Goal: Task Accomplishment & Management: Complete application form

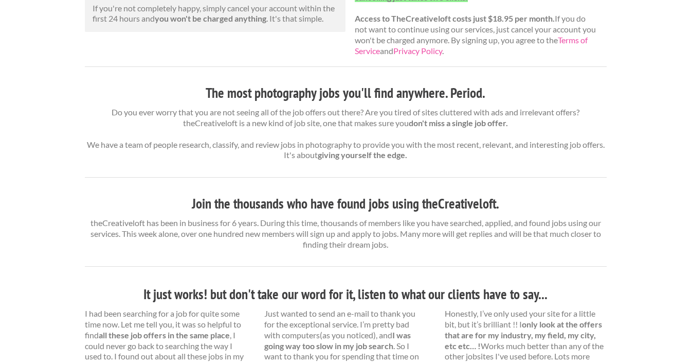
scroll to position [311, 0]
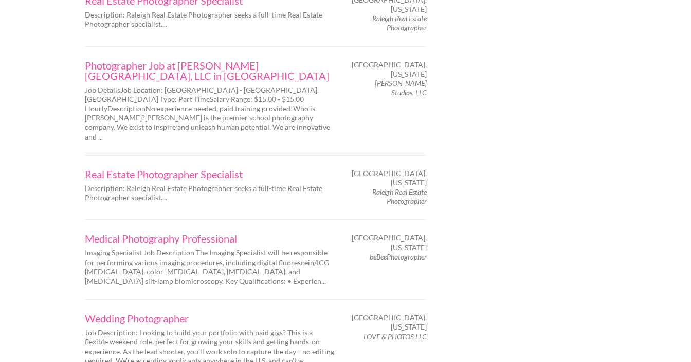
scroll to position [1314, 0]
click at [141, 61] on link "Photographer Job at Cady Studios, LLC in Raleigh" at bounding box center [211, 71] width 252 height 21
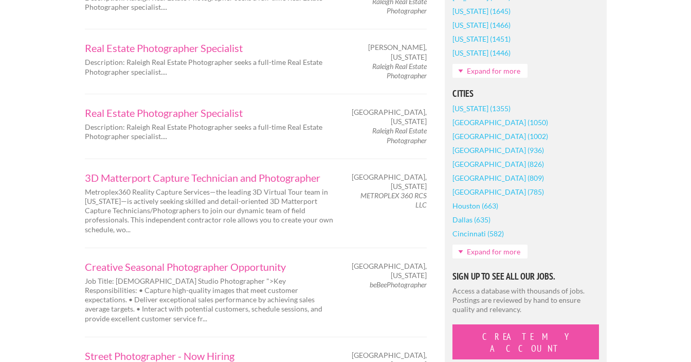
scroll to position [817, 0]
